Goal: Information Seeking & Learning: Learn about a topic

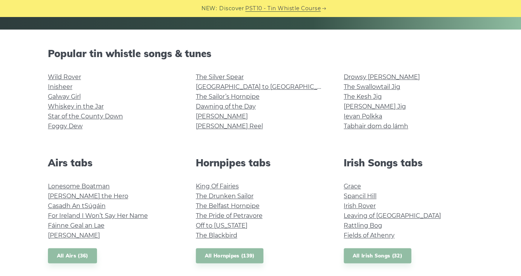
scroll to position [157, 0]
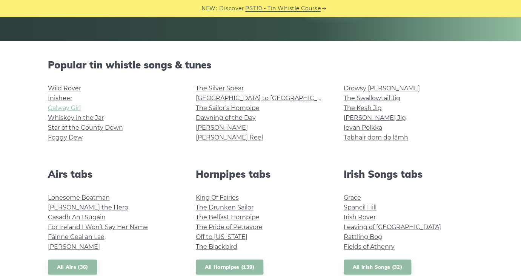
click at [72, 107] on link "Galway Girl" at bounding box center [64, 107] width 33 height 7
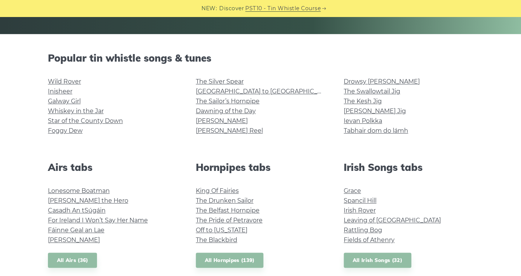
scroll to position [163, 0]
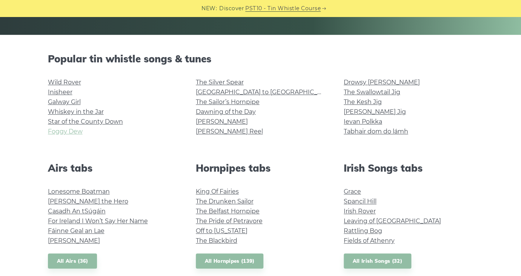
click at [68, 131] on link "Foggy Dew" at bounding box center [65, 131] width 35 height 7
click at [66, 90] on link "Inisheer" at bounding box center [60, 91] width 25 height 7
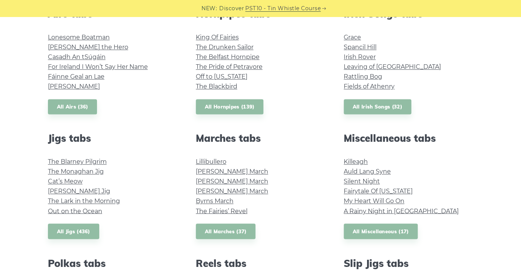
scroll to position [319, 0]
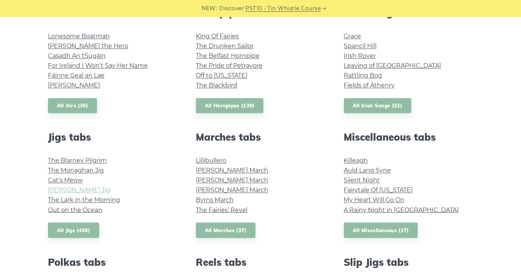
click at [76, 191] on link "Fraher’s Jig" at bounding box center [79, 189] width 62 height 7
click at [67, 180] on link "Cat’s Meow" at bounding box center [65, 179] width 35 height 7
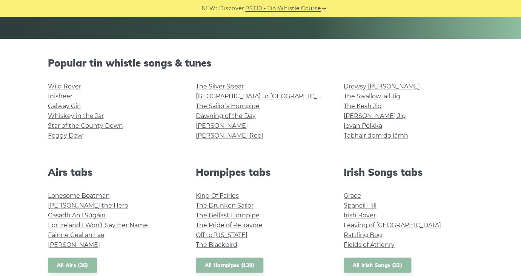
scroll to position [158, 0]
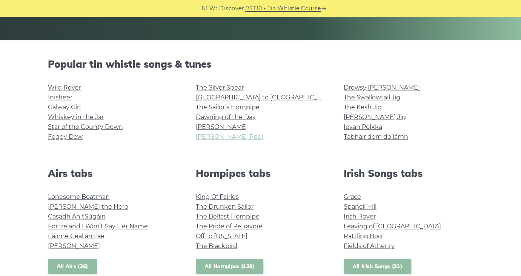
click at [202, 139] on link "[PERSON_NAME] Reel" at bounding box center [229, 136] width 67 height 7
click at [238, 119] on link "Dawning of the Day" at bounding box center [226, 116] width 60 height 7
click at [69, 89] on link "Wild Rover" at bounding box center [64, 87] width 33 height 7
click at [207, 128] on link "[PERSON_NAME]" at bounding box center [222, 126] width 52 height 7
click at [366, 99] on link "The Swallowtail Jig" at bounding box center [372, 97] width 57 height 7
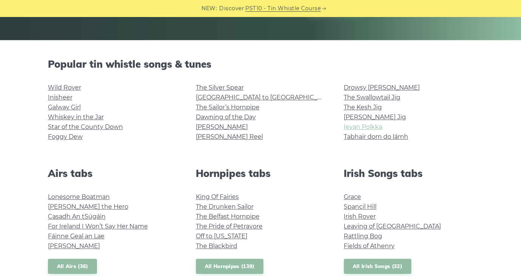
click at [361, 126] on link "Ievan Polkka" at bounding box center [363, 126] width 39 height 7
click at [234, 89] on link "The Silver Spear" at bounding box center [220, 87] width 48 height 7
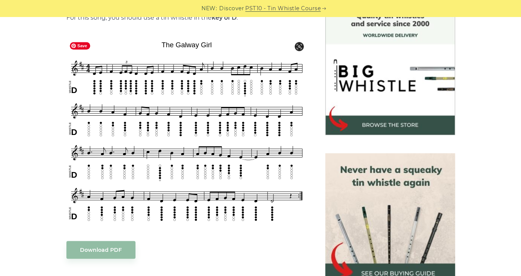
scroll to position [212, 0]
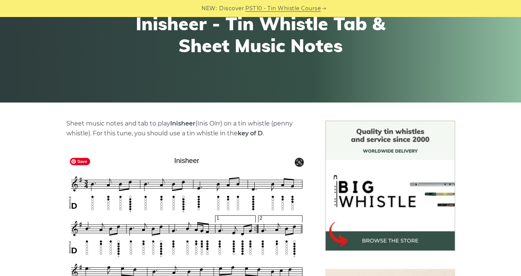
scroll to position [92, 0]
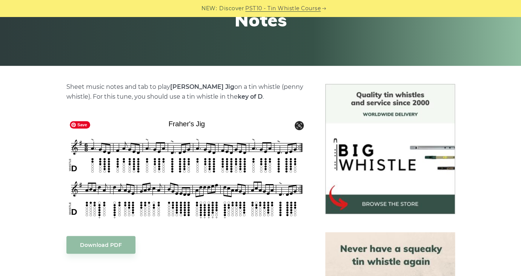
scroll to position [131, 0]
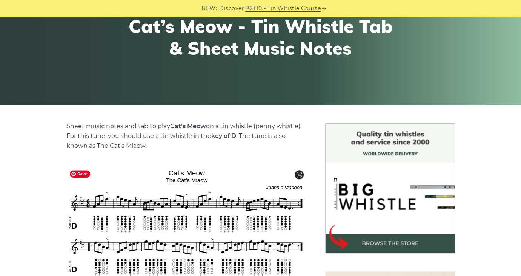
scroll to position [87, 0]
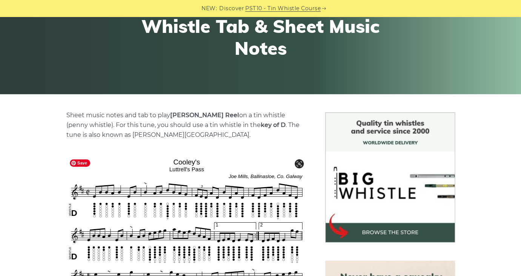
scroll to position [103, 0]
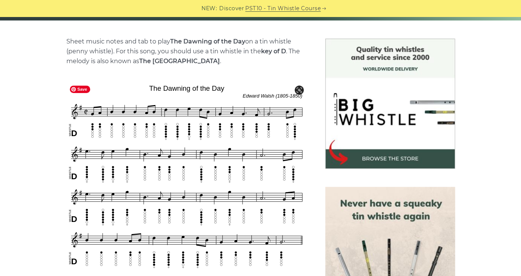
scroll to position [176, 0]
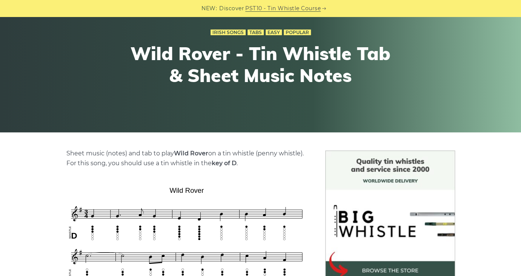
scroll to position [67, 0]
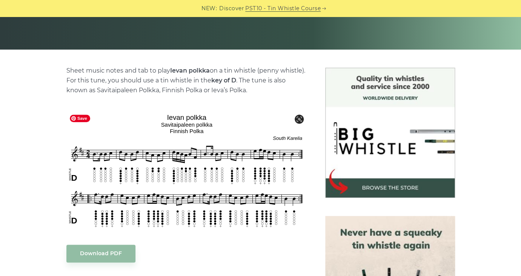
scroll to position [151, 0]
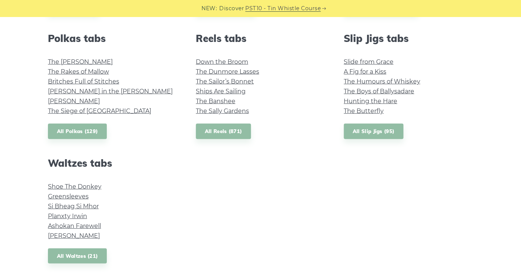
scroll to position [545, 0]
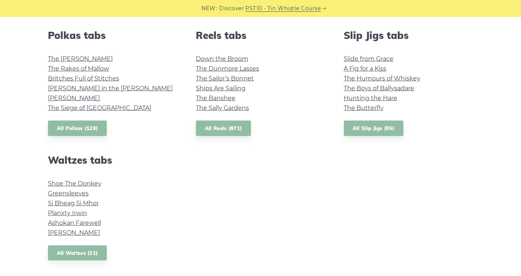
click at [140, 165] on h2 "Waltzes tabs" at bounding box center [113, 160] width 130 height 12
click at [358, 70] on link "A Fig for a Kiss" at bounding box center [365, 68] width 43 height 7
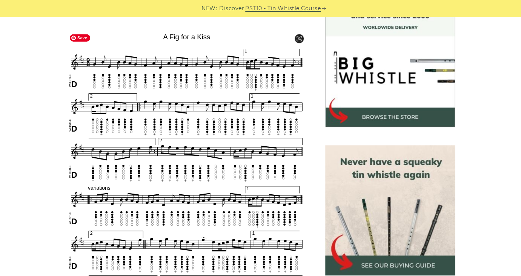
scroll to position [219, 0]
